Goal: Transaction & Acquisition: Subscribe to service/newsletter

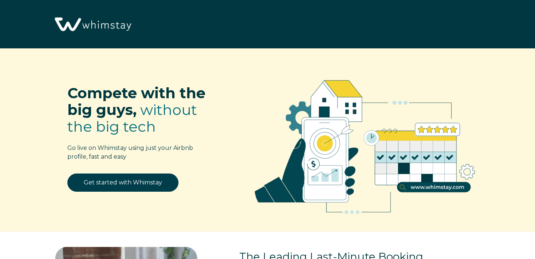
select select "US"
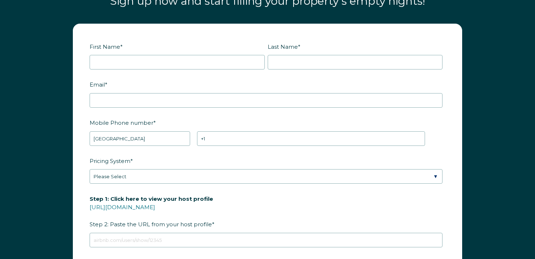
scroll to position [929, 0]
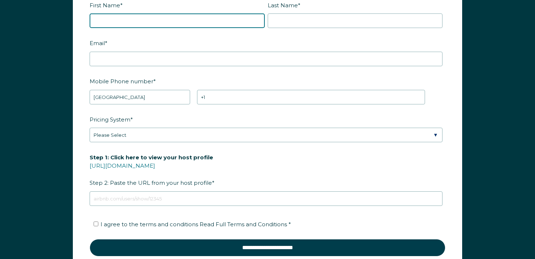
click at [102, 19] on input "First Name *" at bounding box center [177, 20] width 175 height 15
type input "[PERSON_NAME]"
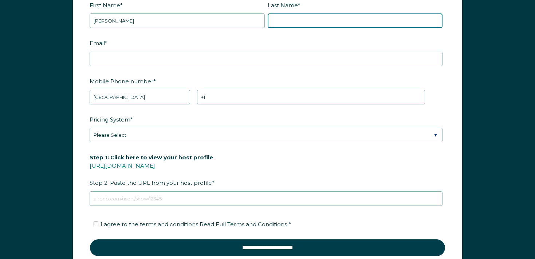
type input "[PERSON_NAME]"
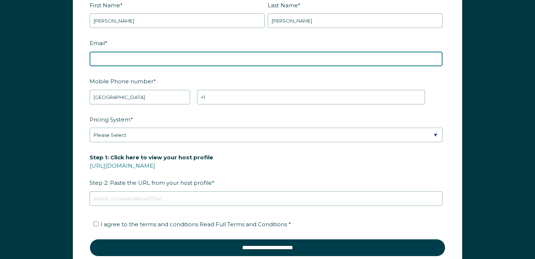
type input "[EMAIL_ADDRESS][DOMAIN_NAME]"
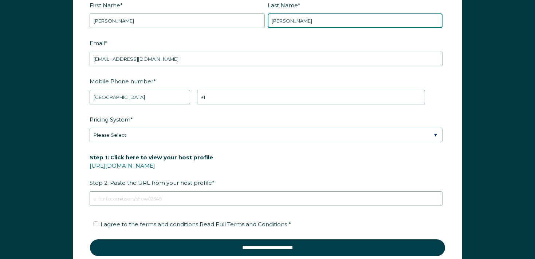
click at [289, 20] on input "[PERSON_NAME]" at bounding box center [355, 20] width 175 height 15
type input "RBOT36"
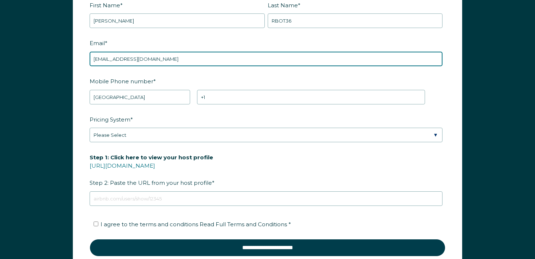
type input "[EMAIL_ADDRESS][DOMAIN_NAME]"
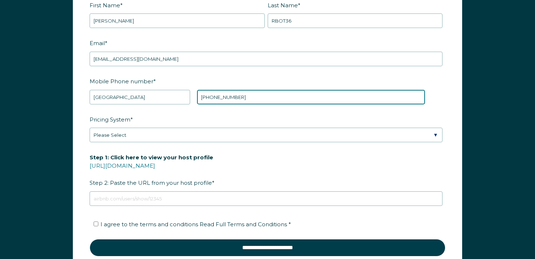
type input "[PHONE_NUMBER]"
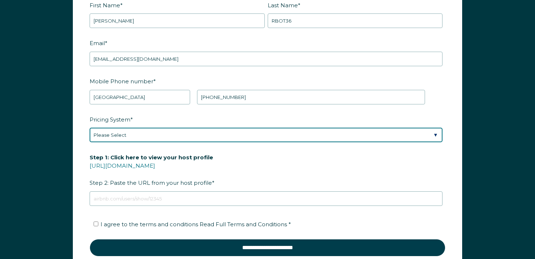
click at [213, 134] on select "Please Select Manual Airbnb Smart Pricing PriceLabs Wheelhouse Beyond Pricing 3…" at bounding box center [266, 135] width 353 height 15
select select "Airbnb Smart Pricing"
click at [90, 128] on select "Please Select Manual Airbnb Smart Pricing PriceLabs Wheelhouse Beyond Pricing 3…" at bounding box center [266, 135] width 353 height 15
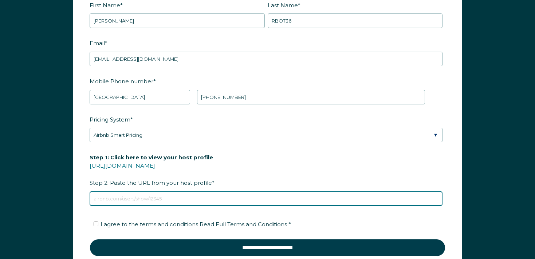
click at [184, 192] on input "Step 1: Click here to view your host profile [URL][DOMAIN_NAME] Step 2: Paste t…" at bounding box center [266, 199] width 353 height 15
type input "[URL][DOMAIN_NAME]"
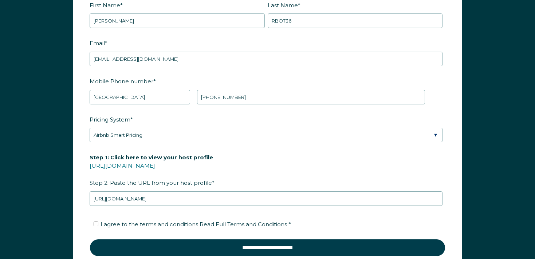
click at [286, 163] on label "Step 1: Click here to view your host profile [URL][DOMAIN_NAME] Step 2: Paste t…" at bounding box center [268, 170] width 356 height 38
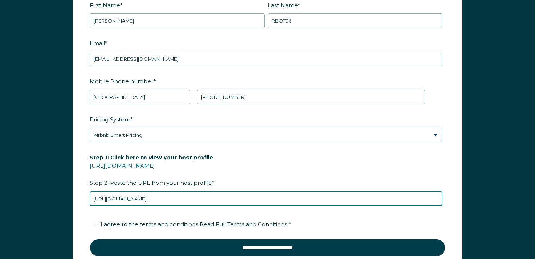
click at [286, 192] on input "[URL][DOMAIN_NAME]" at bounding box center [266, 199] width 353 height 15
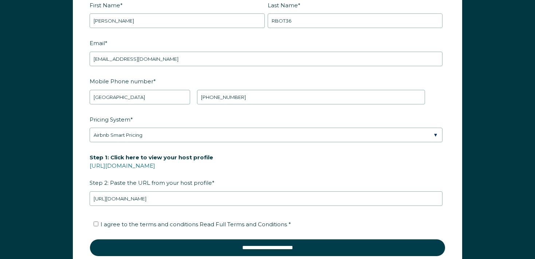
click at [134, 223] on span "I agree to the terms and conditions Read Full Terms and Conditions *" at bounding box center [196, 224] width 191 height 7
click at [98, 223] on input "I agree to the terms and conditions Read Full Terms and Conditions *" at bounding box center [96, 224] width 5 height 5
checkbox input "true"
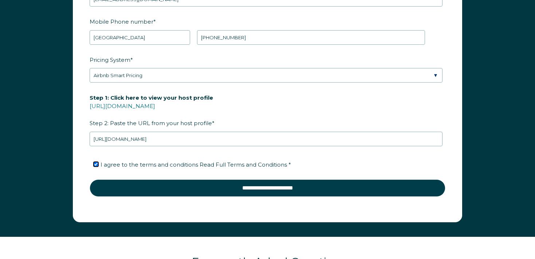
scroll to position [1001, 0]
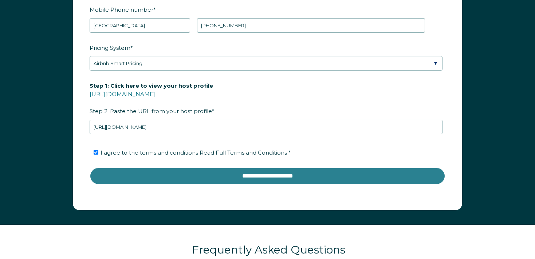
click at [297, 177] on input "**********" at bounding box center [268, 176] width 356 height 17
